Goal: Navigation & Orientation: Find specific page/section

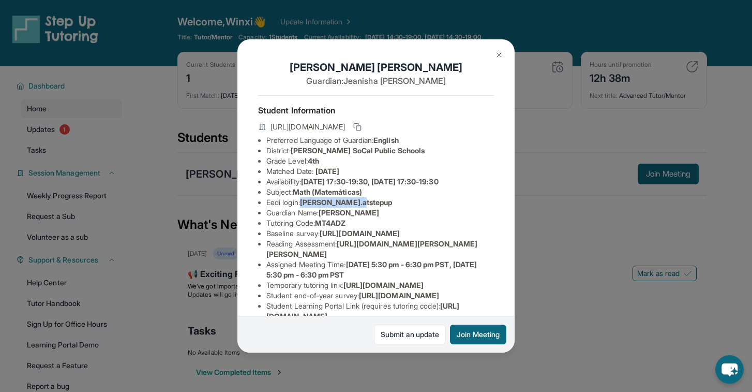
scroll to position [70, 0]
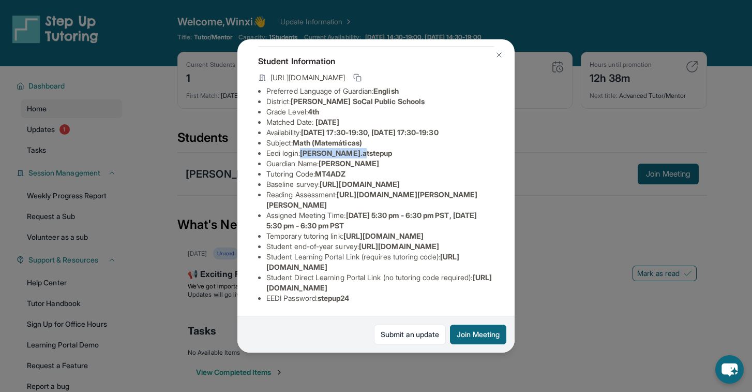
click at [504, 51] on button at bounding box center [499, 54] width 21 height 21
